Goal: Transaction & Acquisition: Purchase product/service

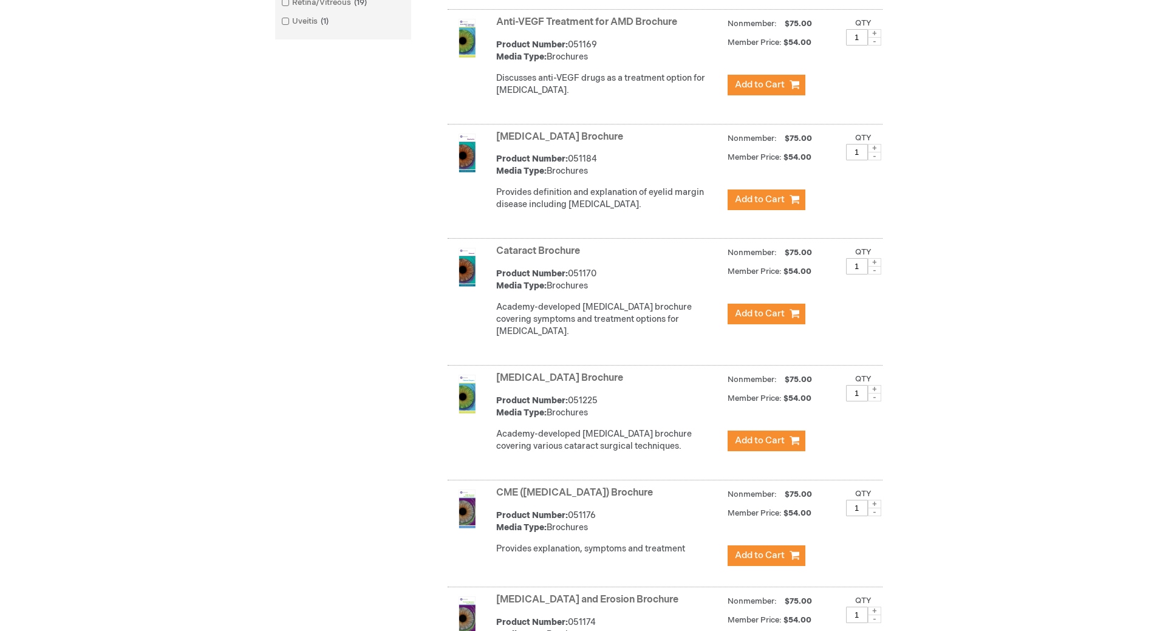
scroll to position [668, 0]
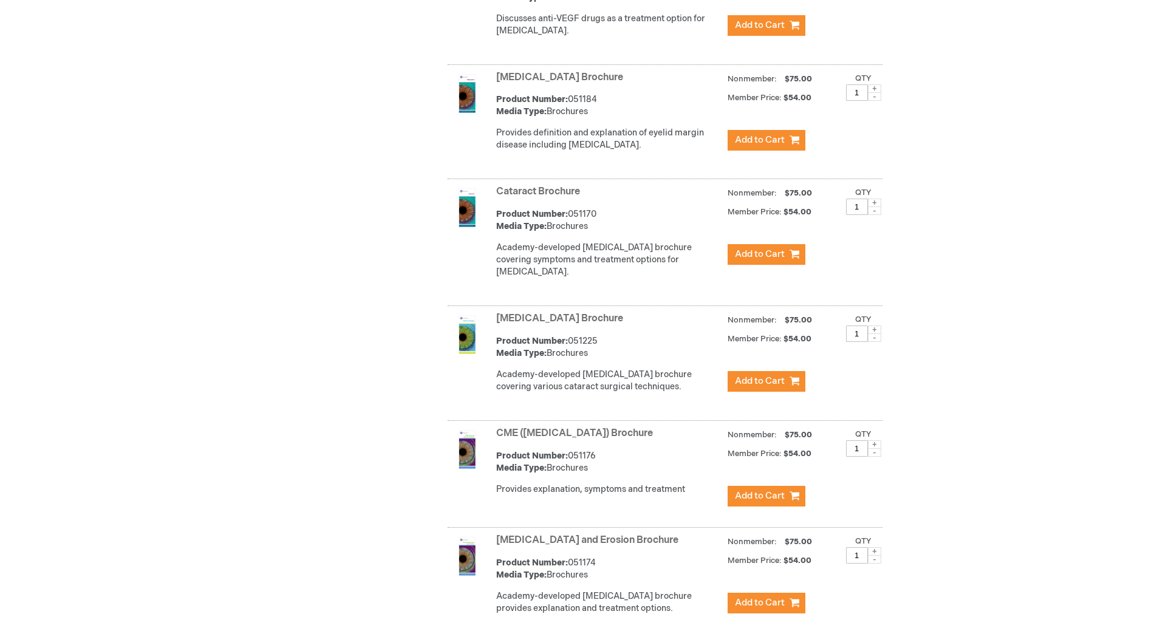
click at [530, 324] on link "[MEDICAL_DATA] Brochure" at bounding box center [559, 319] width 127 height 12
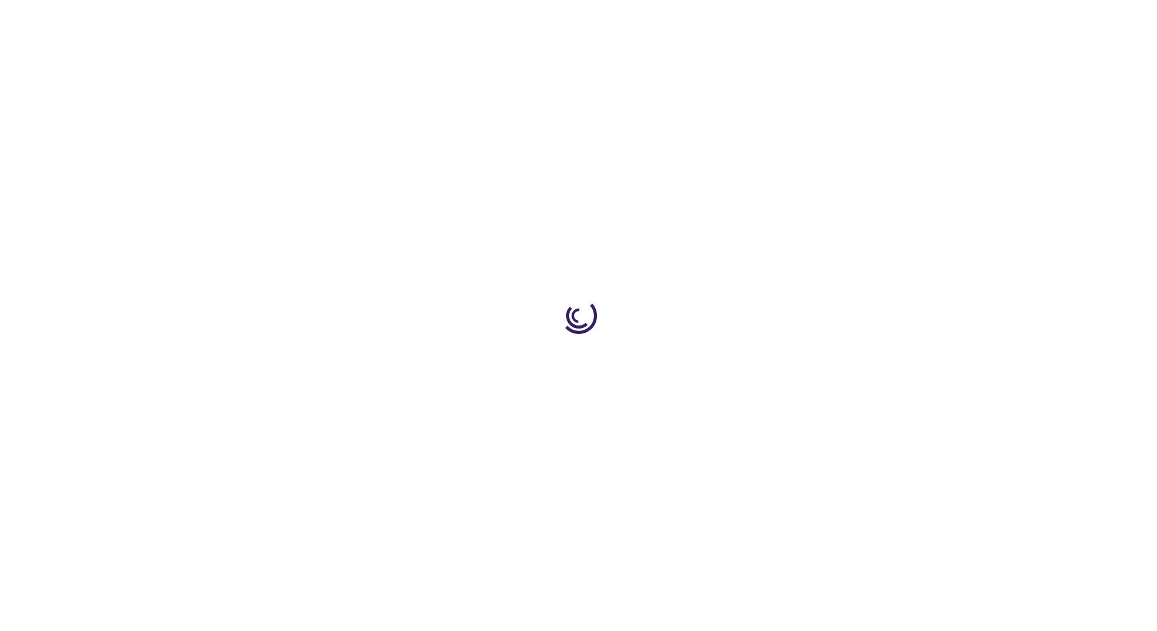
type input "1"
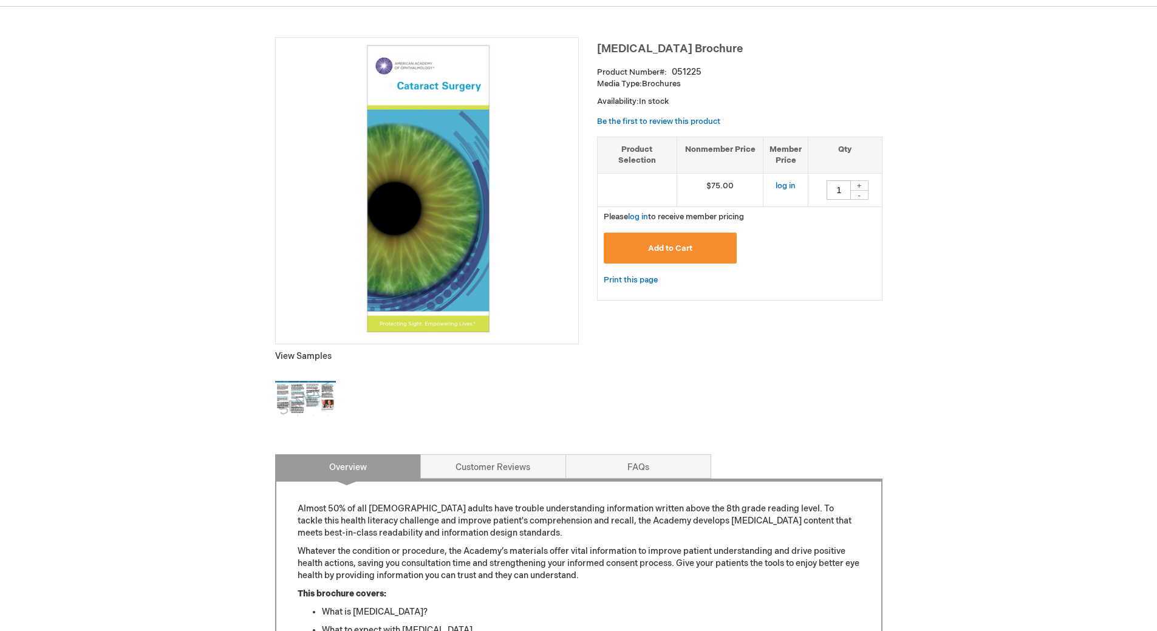
scroll to position [122, 0]
